Goal: Find specific page/section: Find specific page/section

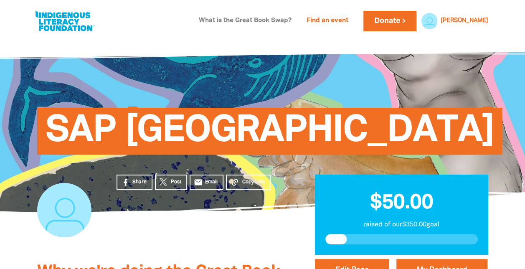
click at [293, 20] on link "What is the Great Book Swap?" at bounding box center [245, 20] width 103 height 13
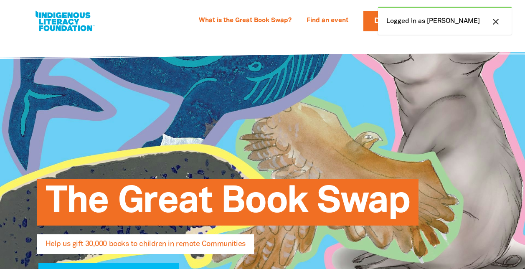
select select "AU"
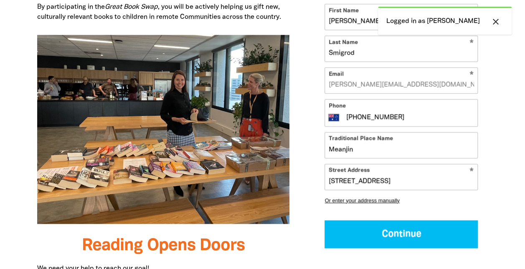
scroll to position [584, 0]
